Goal: Information Seeking & Learning: Check status

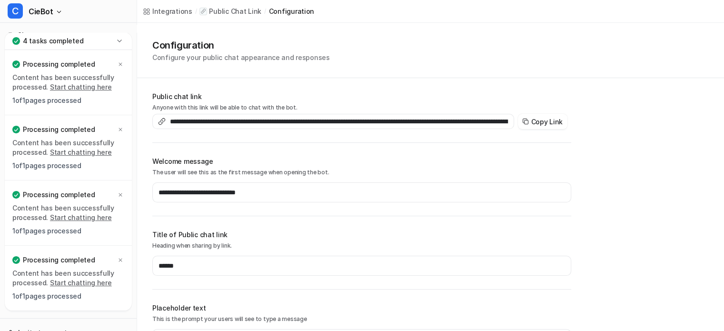
scroll to position [48, 0]
click at [120, 41] on icon at bounding box center [119, 41] width 4 height 2
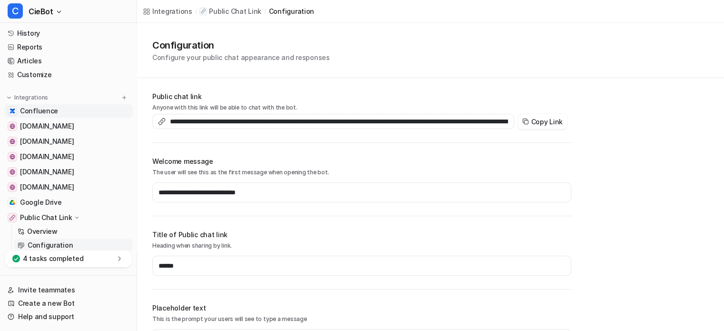
scroll to position [0, 0]
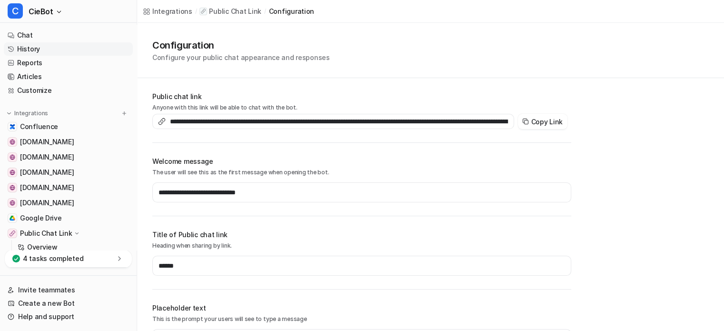
click at [46, 49] on link "History" at bounding box center [68, 48] width 129 height 13
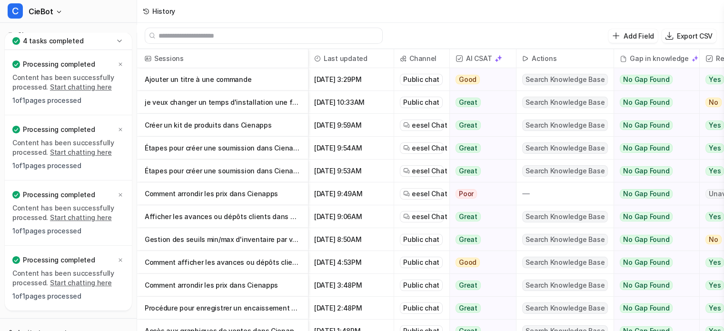
click at [231, 100] on p "je veux changer un temps d'installation une fois un Bt transféré... [PERSON_NAM…" at bounding box center [223, 102] width 156 height 23
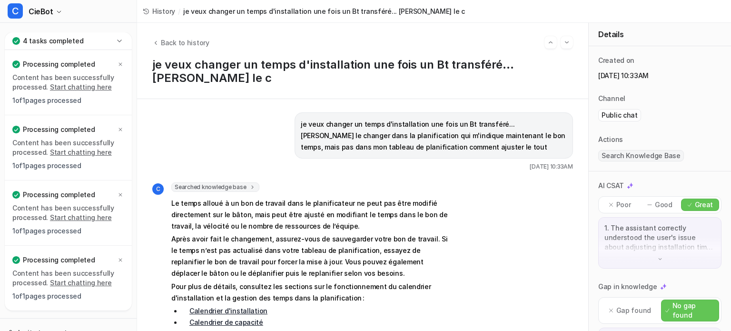
click at [120, 47] on div "4 tasks completed" at bounding box center [68, 41] width 127 height 18
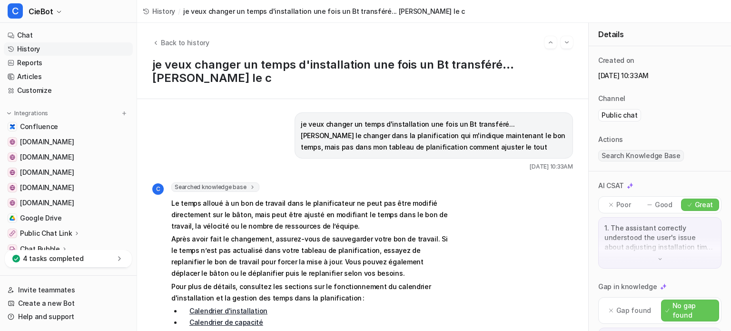
click at [32, 47] on link "History" at bounding box center [68, 48] width 129 height 13
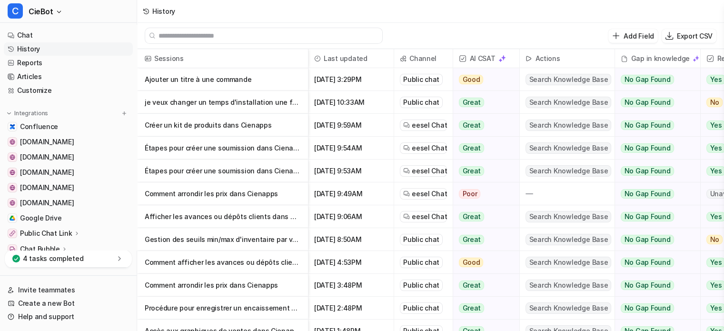
click at [236, 78] on p "Ajouter un titre à une commande" at bounding box center [223, 79] width 156 height 23
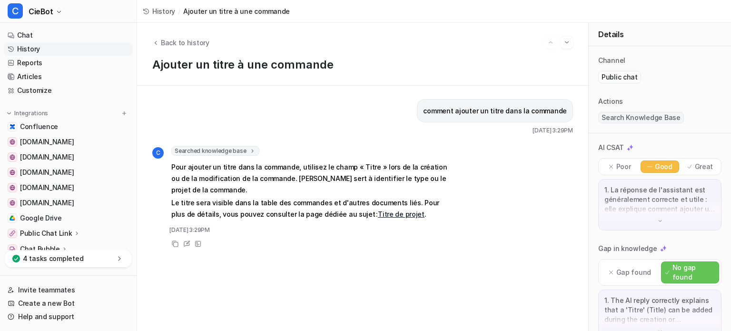
scroll to position [95, 0]
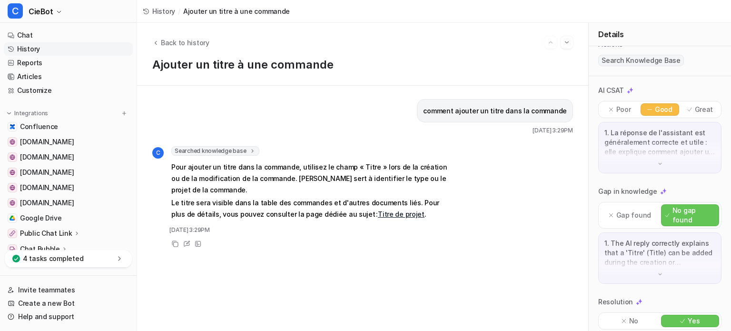
click at [657, 162] on img at bounding box center [660, 163] width 7 height 7
